Goal: Task Accomplishment & Management: Complete application form

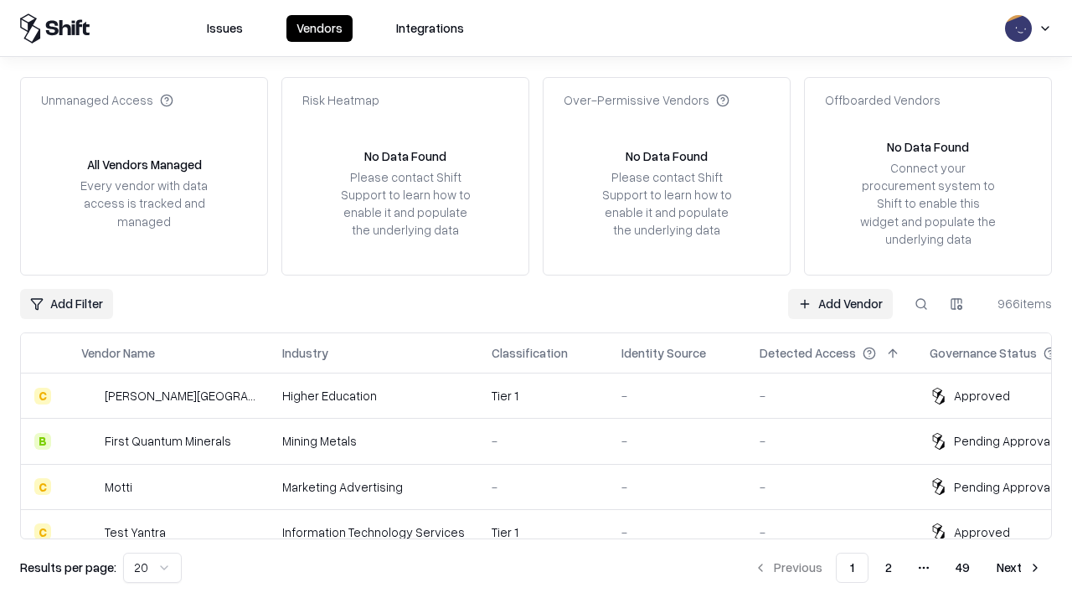
click at [840, 303] on link "Add Vendor" at bounding box center [840, 304] width 105 height 30
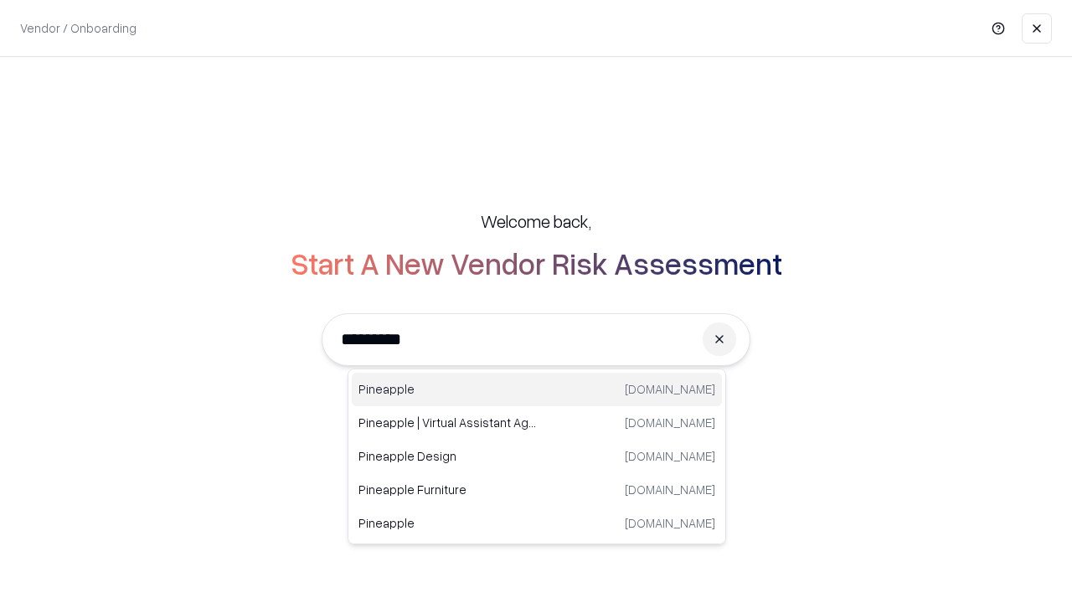
click at [537, 390] on div "Pineapple [DOMAIN_NAME]" at bounding box center [537, 390] width 370 height 34
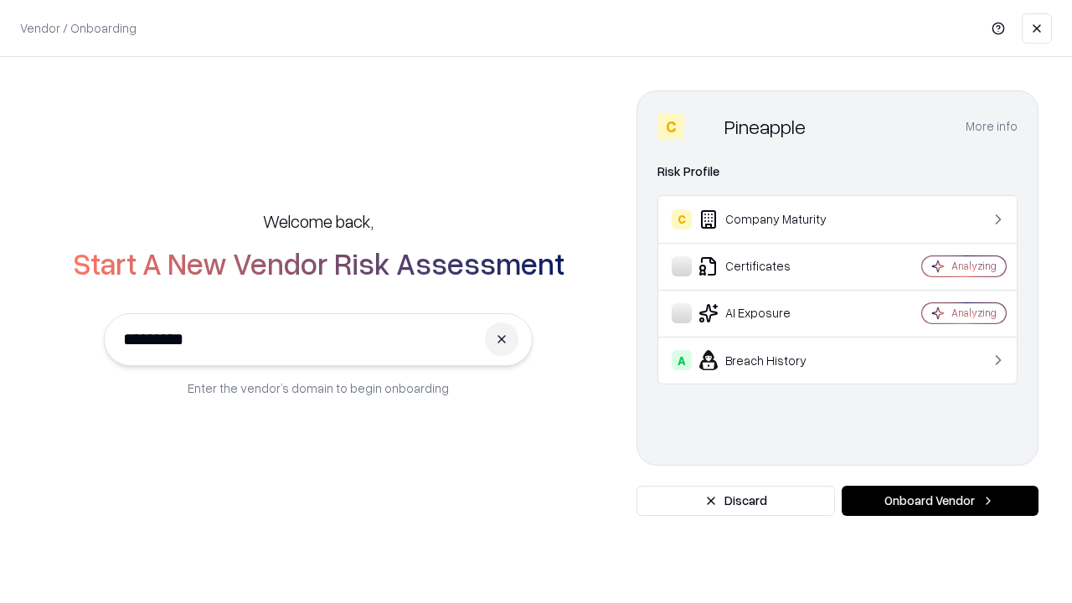
type input "*********"
click at [940, 501] on button "Onboard Vendor" at bounding box center [940, 501] width 197 height 30
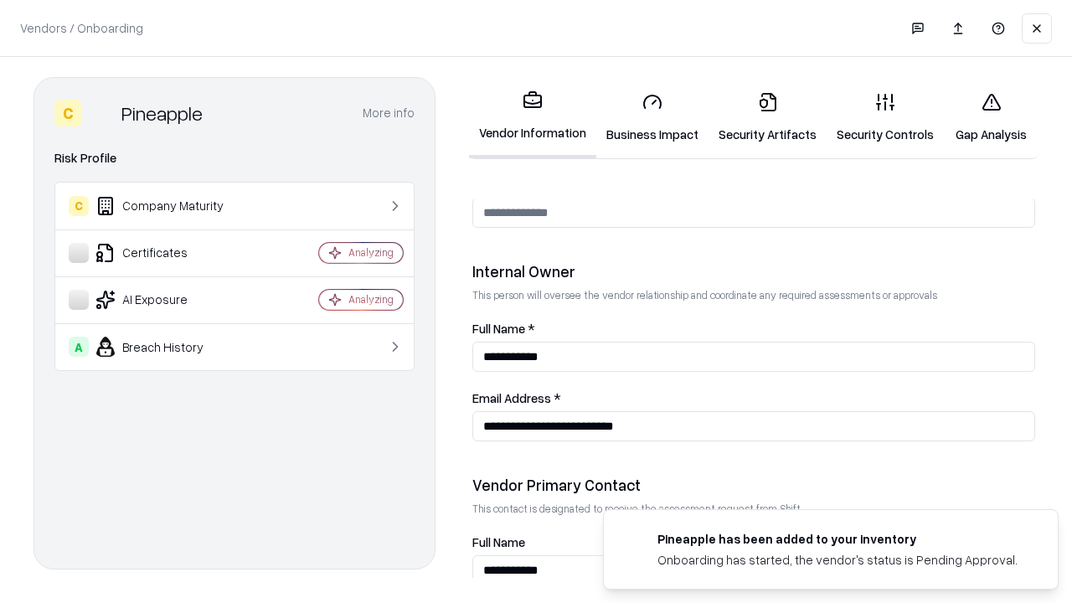
scroll to position [868, 0]
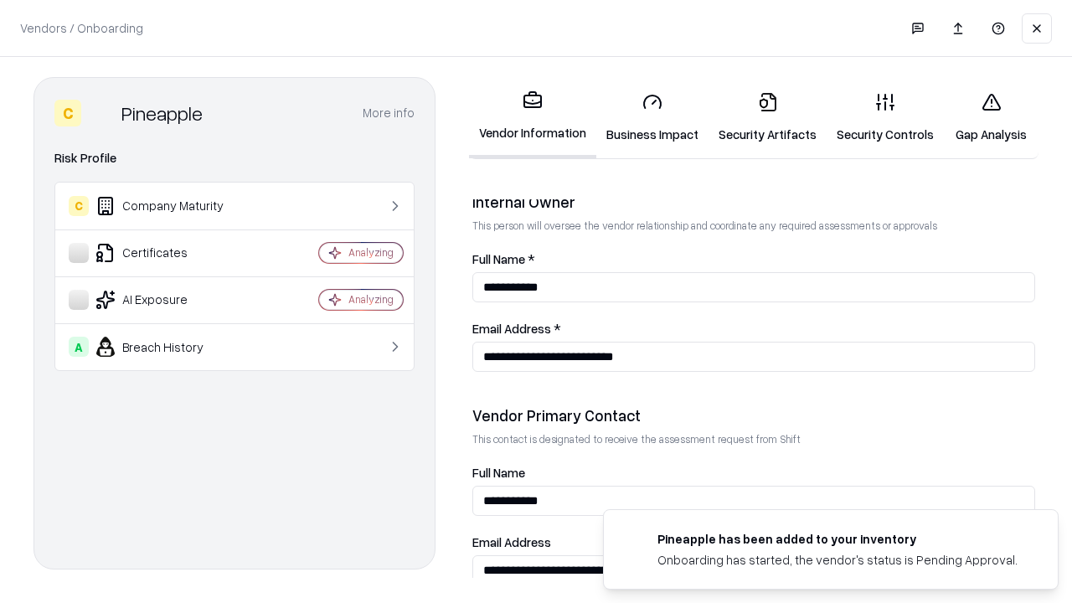
click at [767, 117] on link "Security Artifacts" at bounding box center [768, 118] width 118 height 78
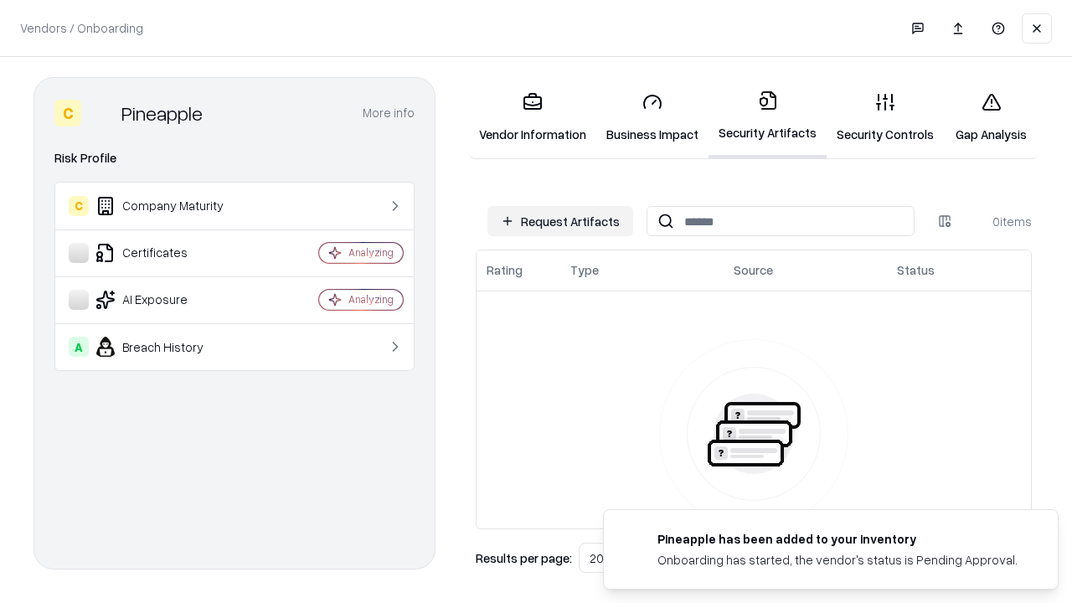
click at [561, 221] on button "Request Artifacts" at bounding box center [561, 221] width 146 height 30
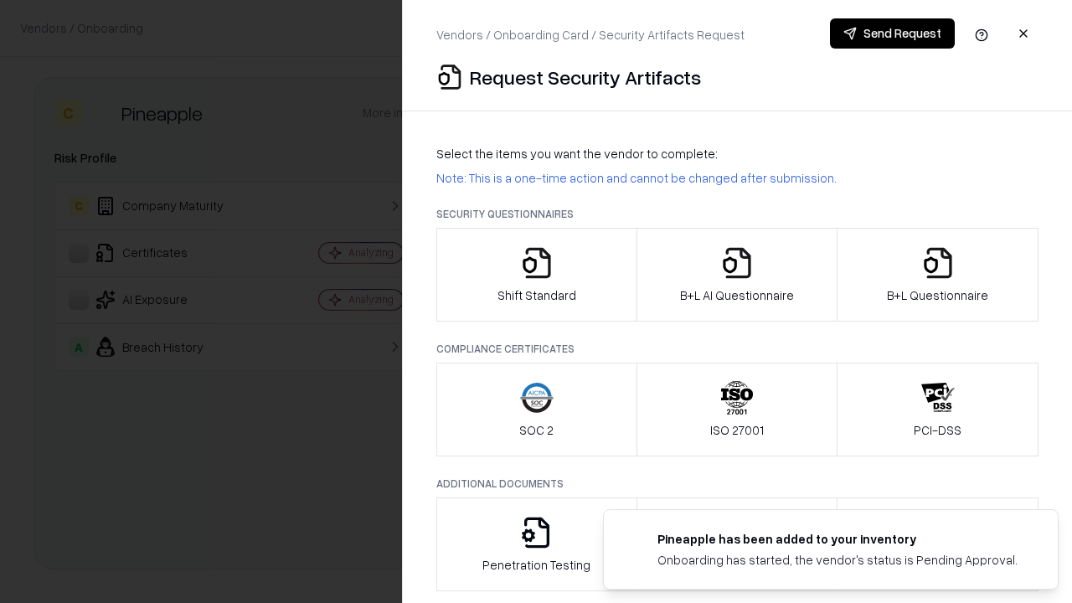
click at [938, 275] on icon "button" at bounding box center [939, 263] width 34 height 34
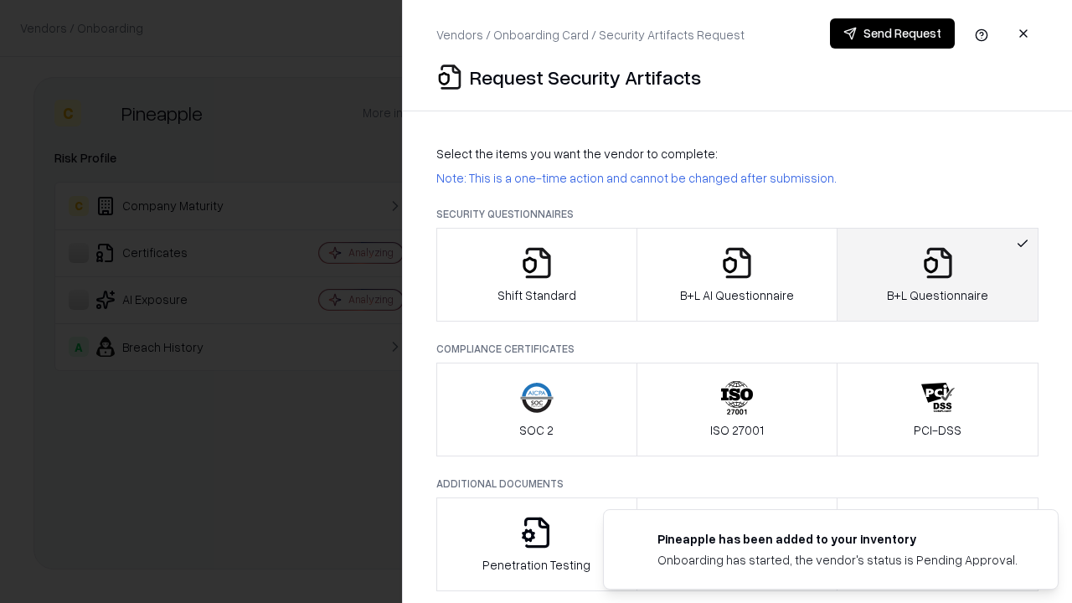
click at [736, 275] on icon "button" at bounding box center [738, 263] width 34 height 34
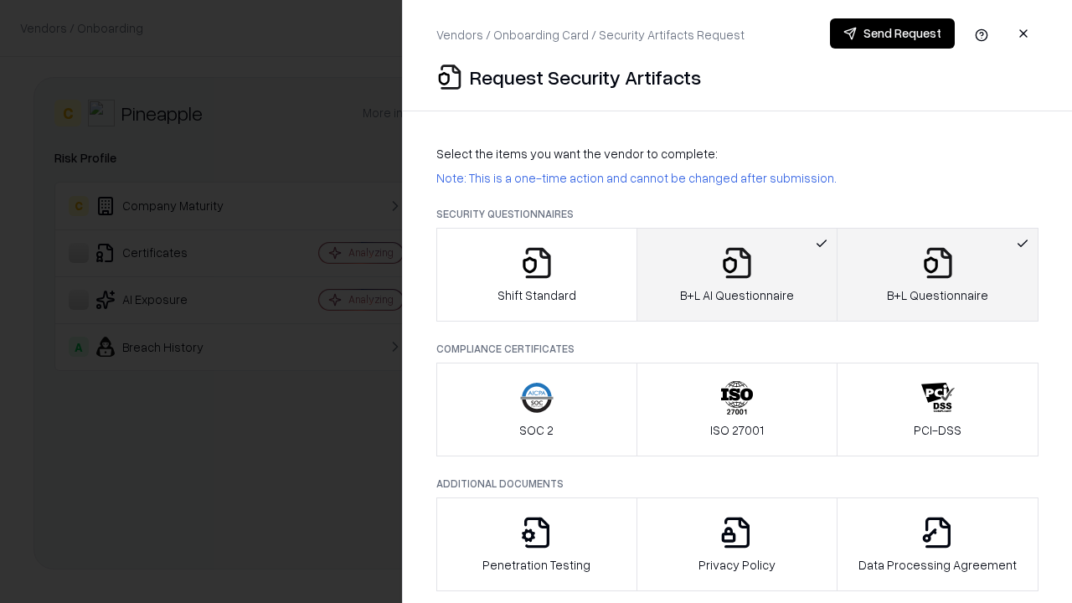
click at [892, 34] on button "Send Request" at bounding box center [892, 33] width 125 height 30
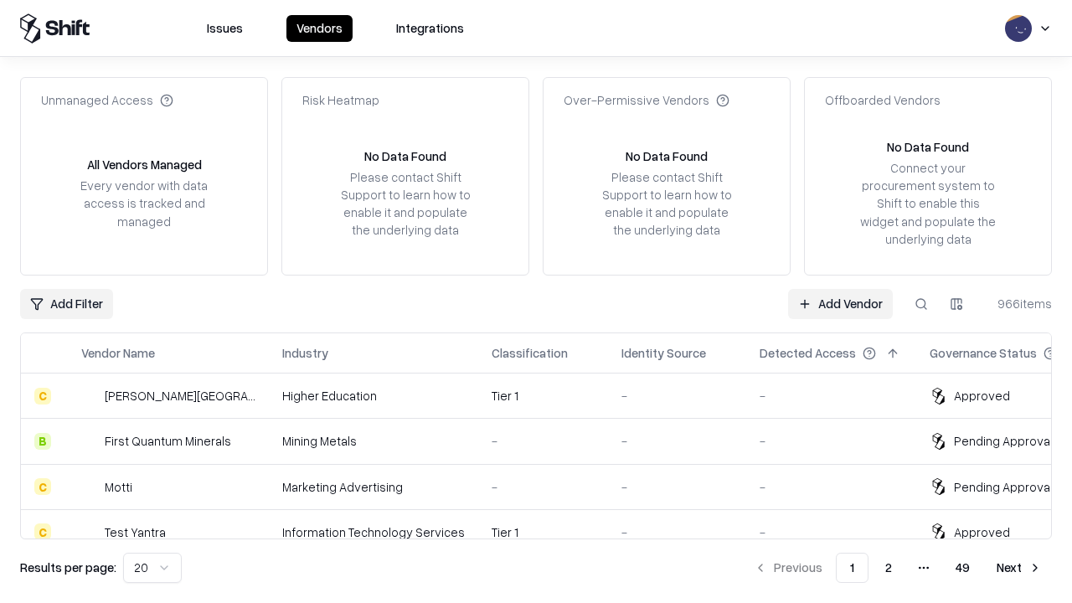
click at [922, 303] on button at bounding box center [922, 304] width 30 height 30
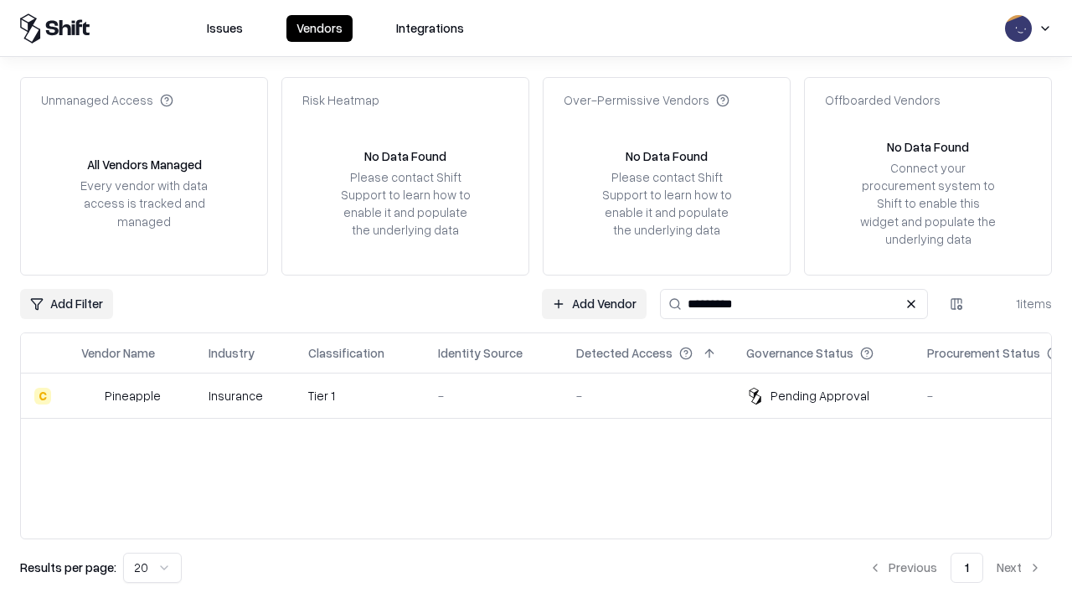
type input "*********"
click at [546, 395] on div "-" at bounding box center [493, 396] width 111 height 18
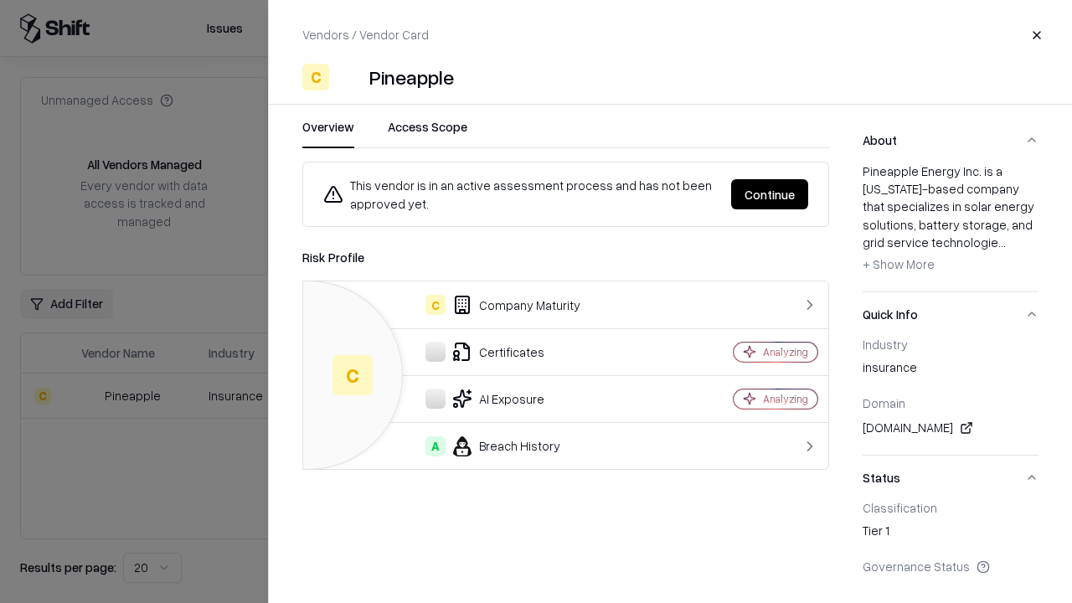
click at [770, 194] on button "Continue" at bounding box center [769, 194] width 77 height 30
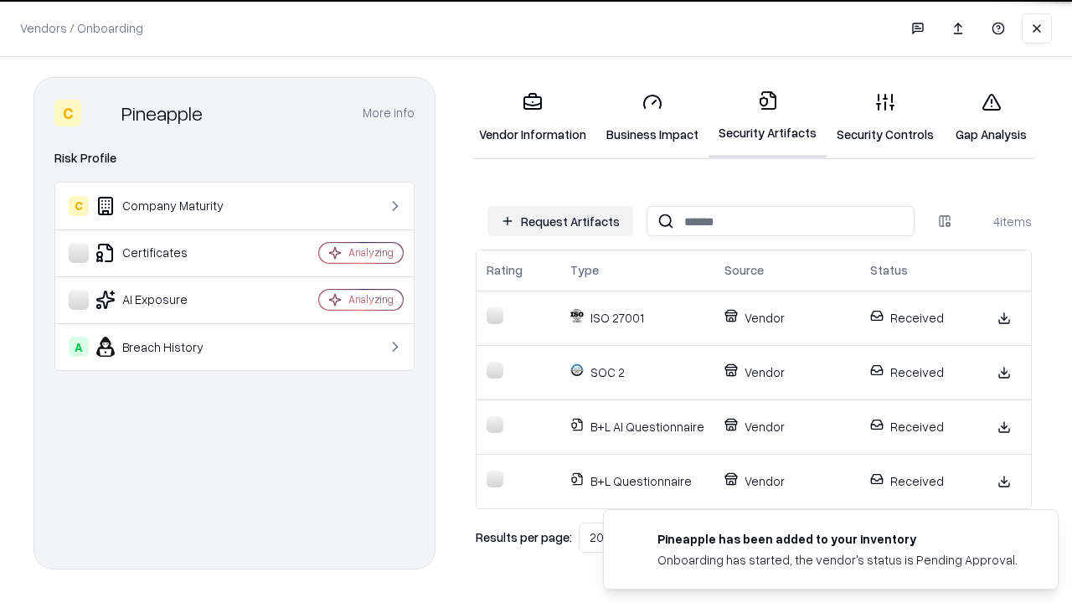
click at [991, 117] on link "Gap Analysis" at bounding box center [991, 118] width 95 height 78
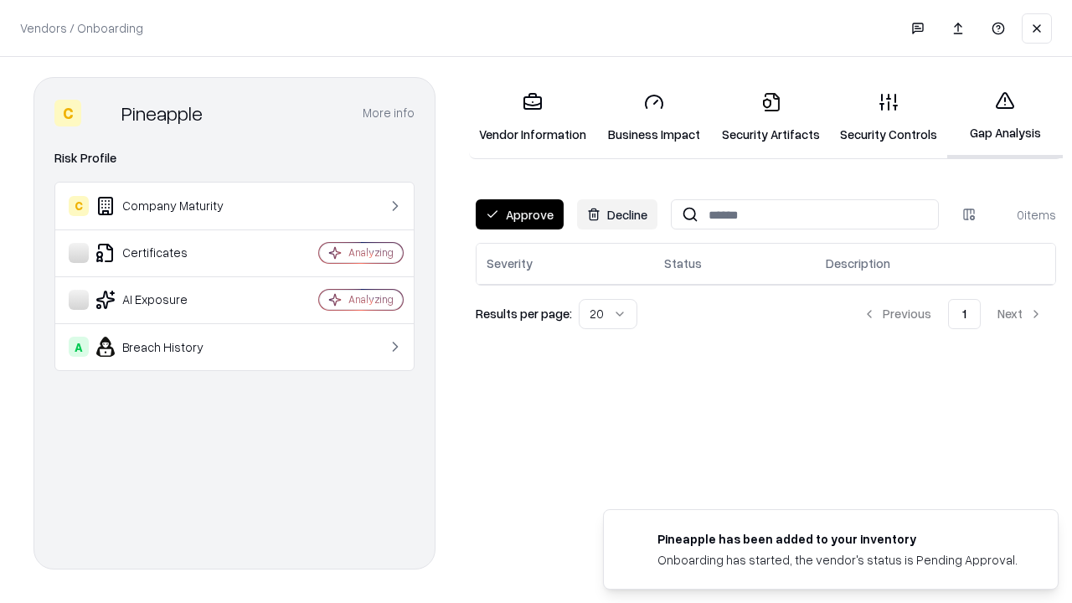
click at [519, 214] on button "Approve" at bounding box center [520, 214] width 88 height 30
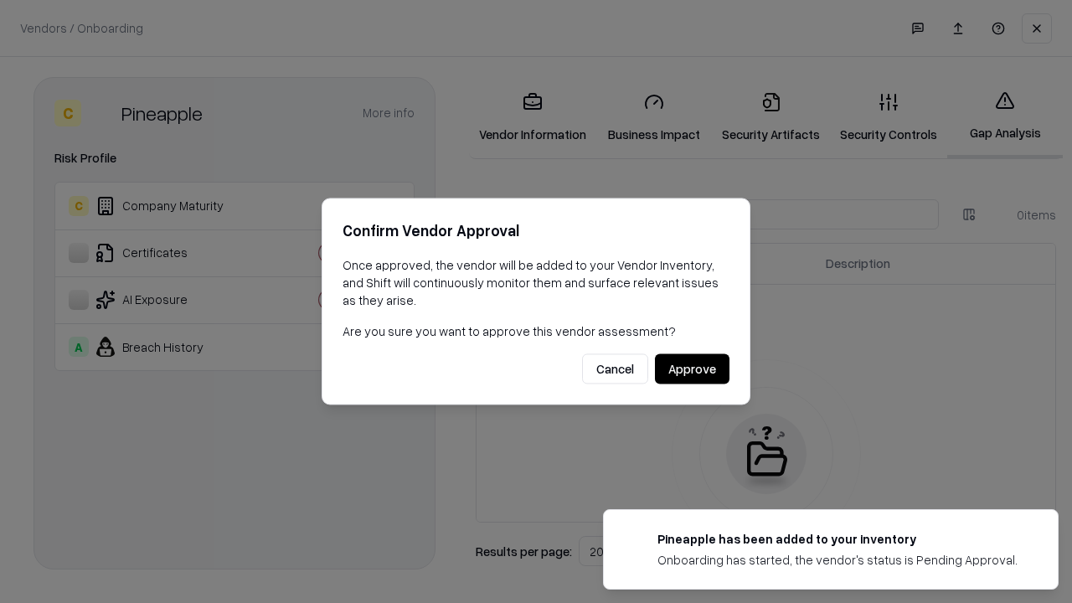
click at [692, 369] on button "Approve" at bounding box center [692, 369] width 75 height 30
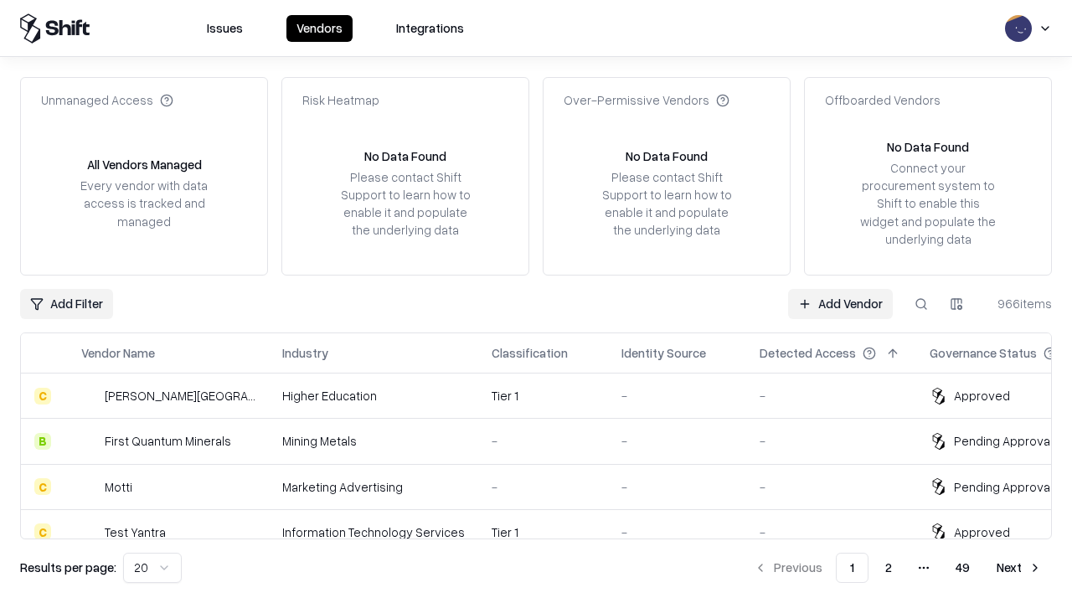
type input "*********"
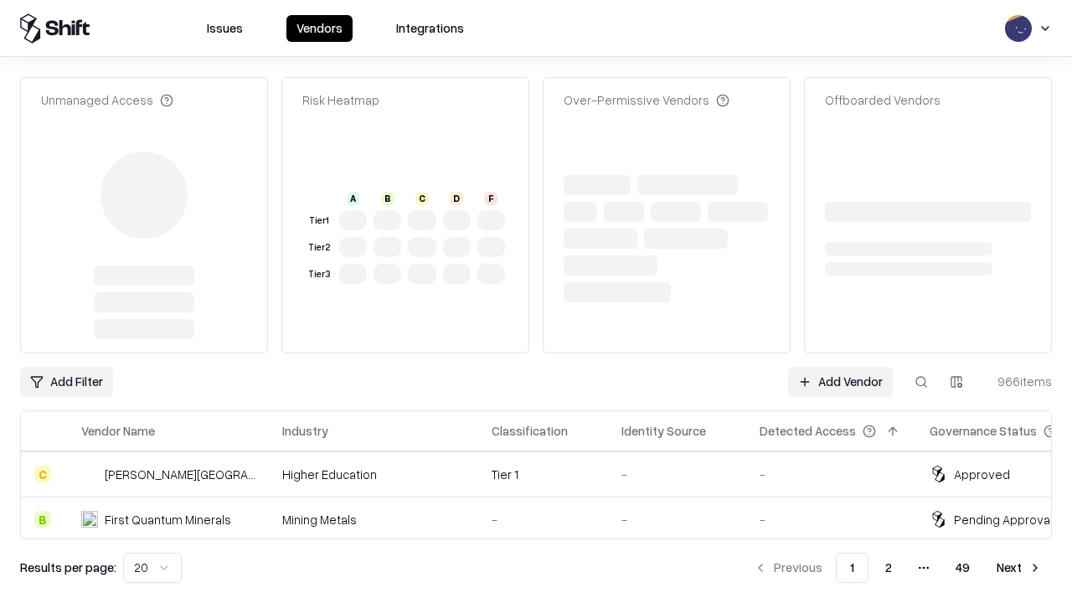
click at [840, 367] on link "Add Vendor" at bounding box center [840, 382] width 105 height 30
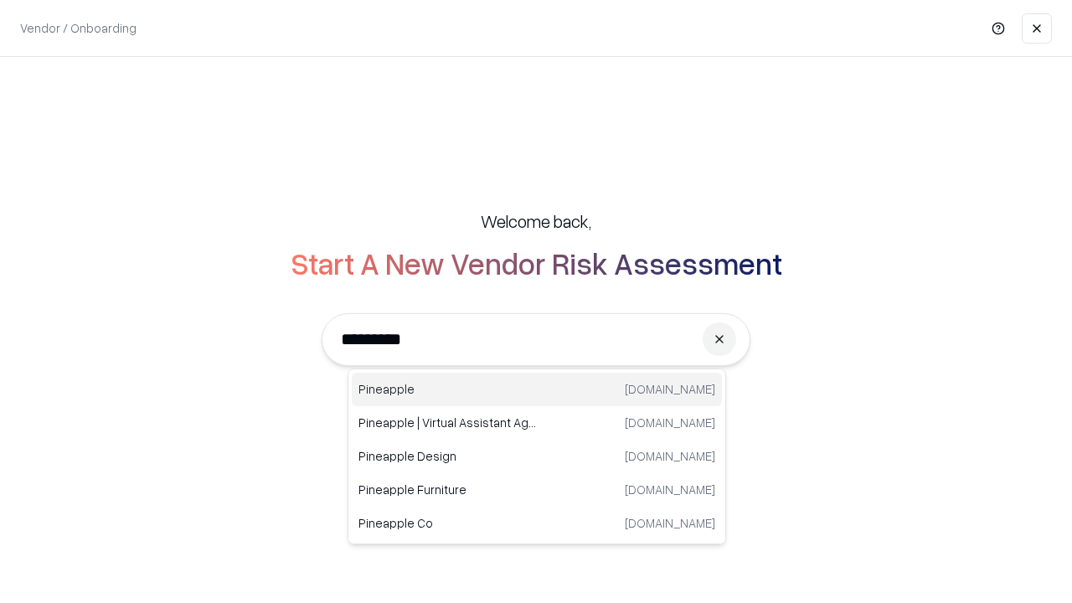
click at [537, 390] on div "Pineapple [DOMAIN_NAME]" at bounding box center [537, 390] width 370 height 34
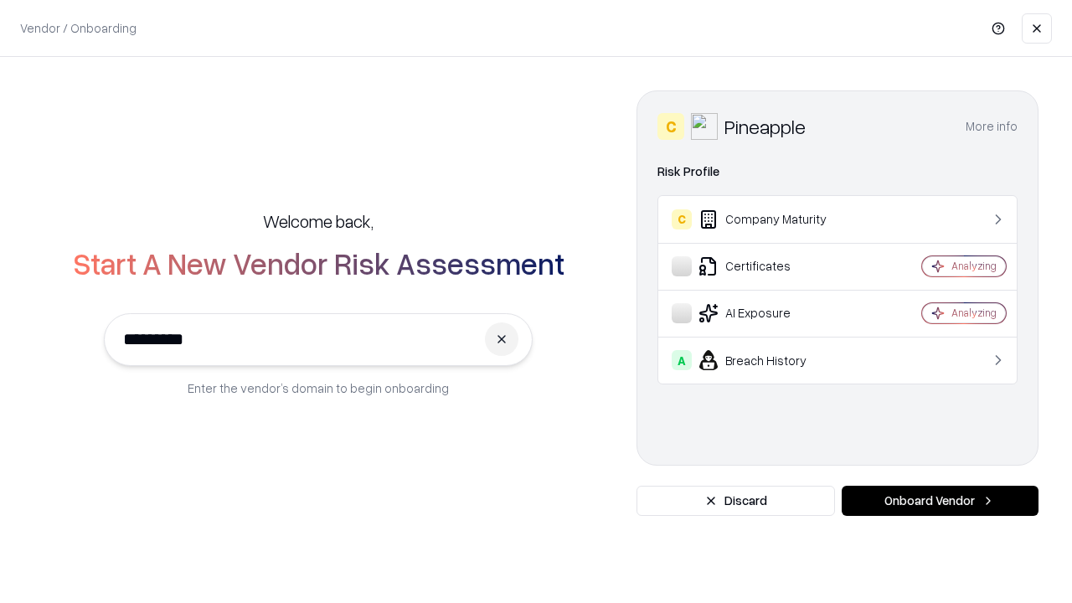
type input "*********"
click at [940, 501] on button "Onboard Vendor" at bounding box center [940, 501] width 197 height 30
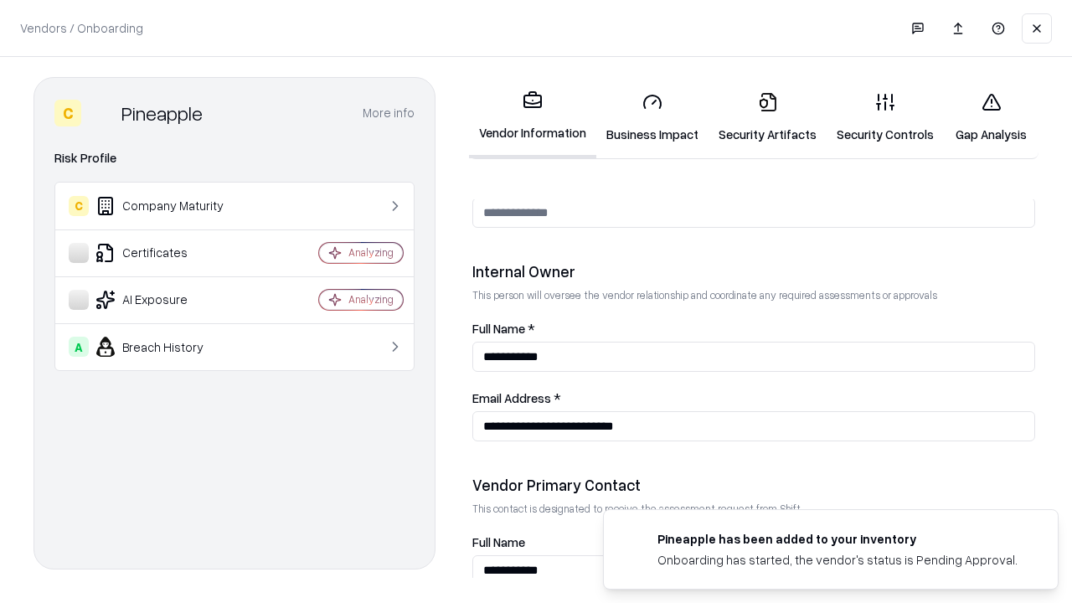
scroll to position [868, 0]
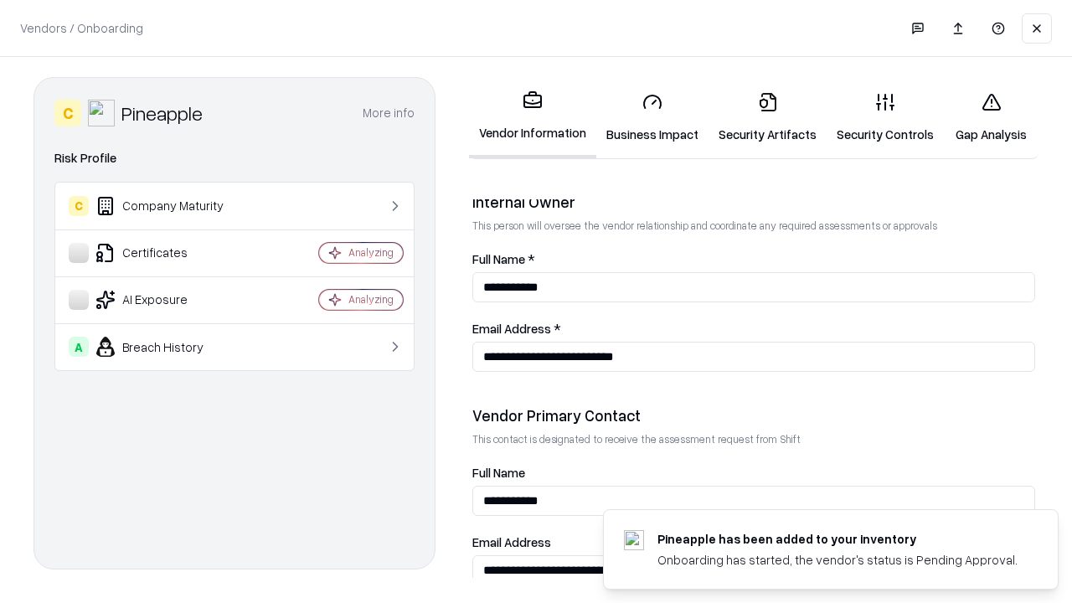
click at [991, 117] on link "Gap Analysis" at bounding box center [991, 118] width 95 height 78
